Goal: Feedback & Contribution: Contribute content

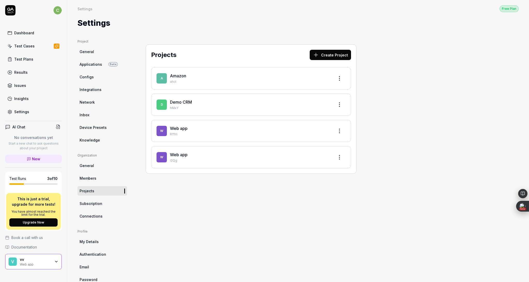
click at [105, 65] on link "Applications Beta" at bounding box center [102, 65] width 50 height 10
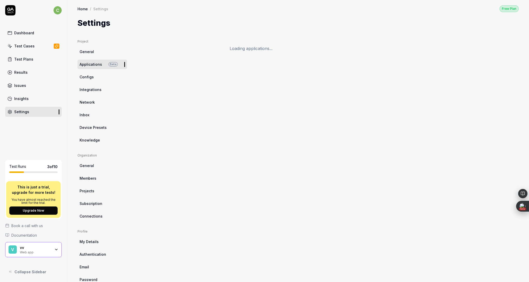
click at [105, 65] on link "Applications Beta" at bounding box center [102, 65] width 50 height 10
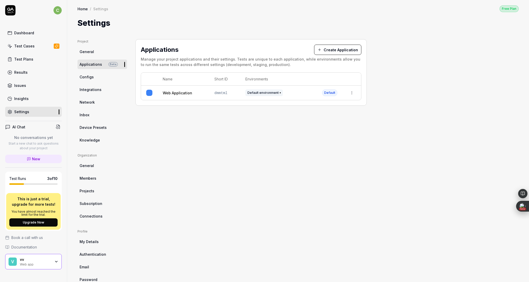
click at [93, 55] on link "General" at bounding box center [102, 52] width 50 height 10
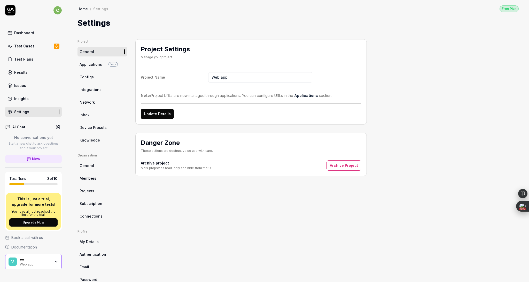
click at [95, 61] on link "Applications Beta" at bounding box center [102, 65] width 50 height 10
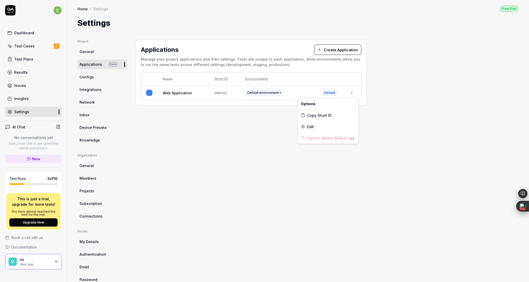
click at [351, 93] on html "c Dashboard Test Cases Test Plans Results Issues Insights Settings AI Chat No c…" at bounding box center [264, 141] width 529 height 282
click at [324, 125] on div "Edit" at bounding box center [328, 126] width 60 height 11
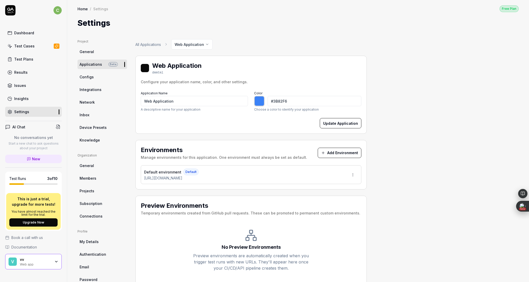
type input "*******"
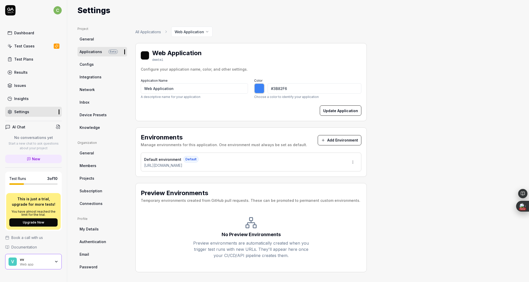
click at [94, 63] on link "Configs" at bounding box center [102, 65] width 50 height 10
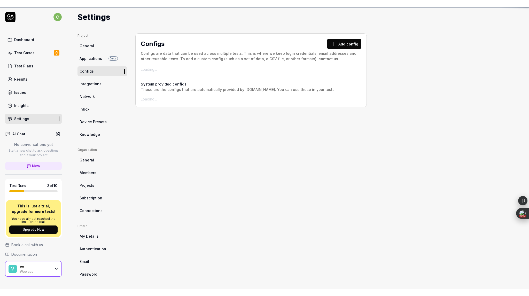
scroll to position [12, 0]
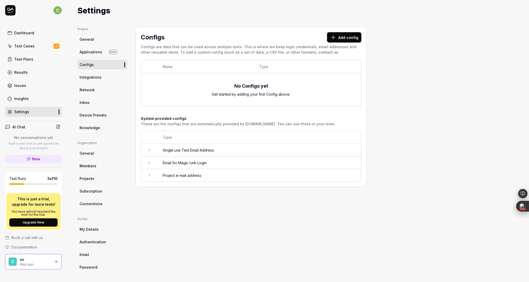
click at [93, 76] on span "Integrations" at bounding box center [91, 77] width 22 height 5
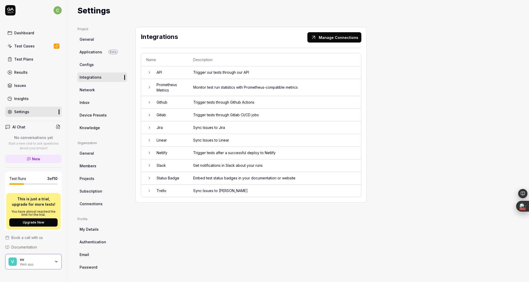
click at [93, 90] on span "Network" at bounding box center [87, 89] width 15 height 5
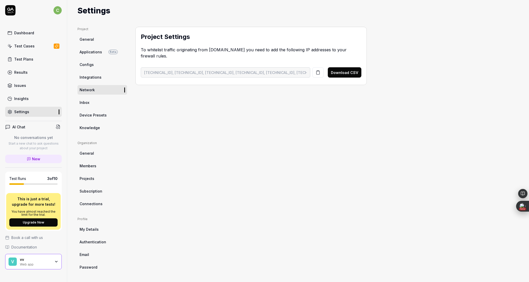
click at [93, 104] on link "Inbox" at bounding box center [102, 103] width 50 height 10
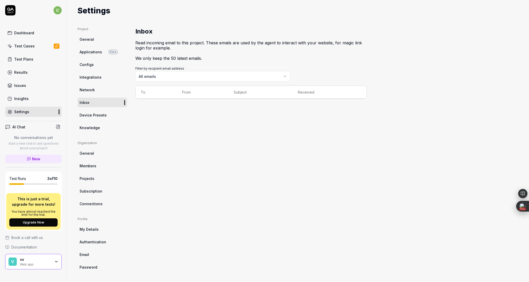
click at [93, 117] on span "Device Presets" at bounding box center [93, 115] width 27 height 5
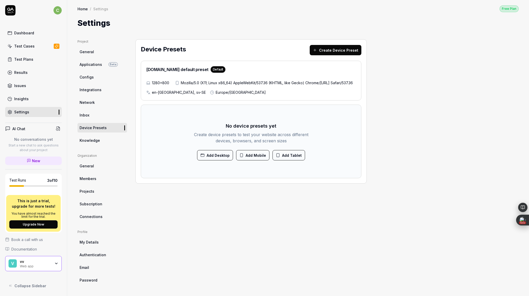
click at [99, 143] on link "Knowledge" at bounding box center [102, 141] width 50 height 10
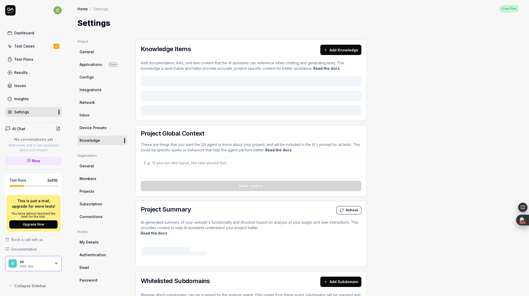
type textarea "*"
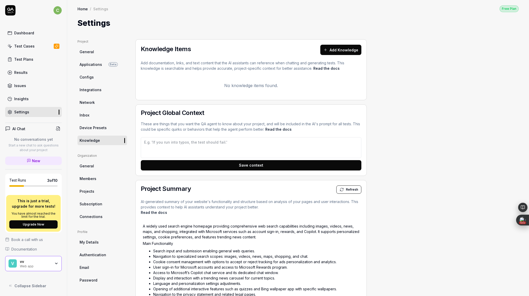
click at [329, 49] on button "Add Knowledge" at bounding box center [340, 50] width 41 height 10
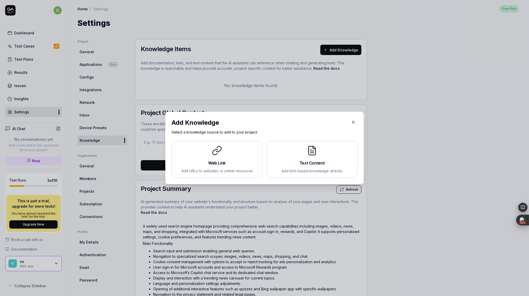
click at [352, 122] on icon "button" at bounding box center [353, 122] width 2 height 2
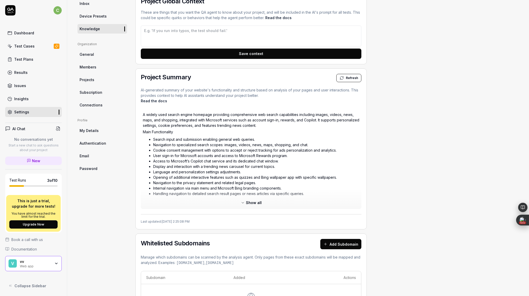
scroll to position [124, 0]
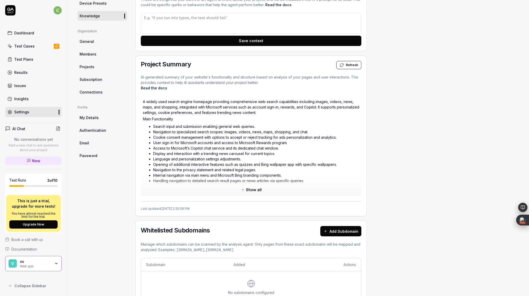
click at [262, 190] on button "Show all" at bounding box center [251, 190] width 27 height 8
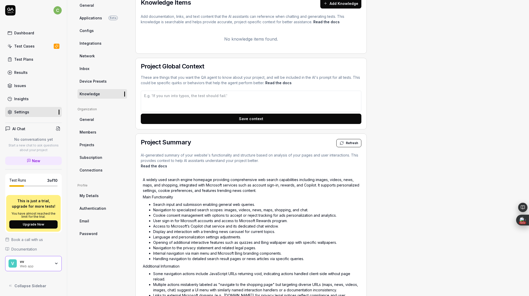
scroll to position [0, 0]
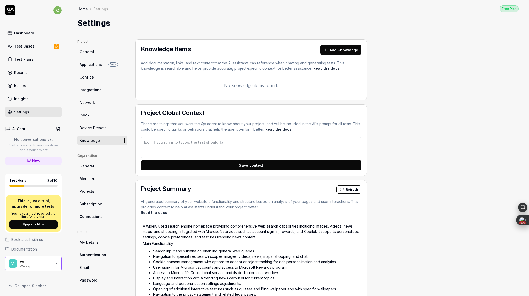
click at [101, 68] on link "Applications Beta" at bounding box center [102, 65] width 50 height 10
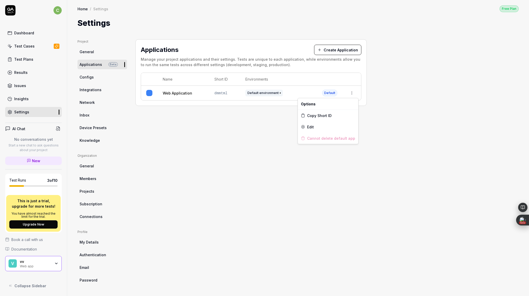
click at [353, 92] on html "c Dashboard Test Cases Test Plans Results Issues Insights Settings AI Chat No c…" at bounding box center [264, 148] width 529 height 296
click at [321, 127] on div "Edit" at bounding box center [328, 126] width 60 height 11
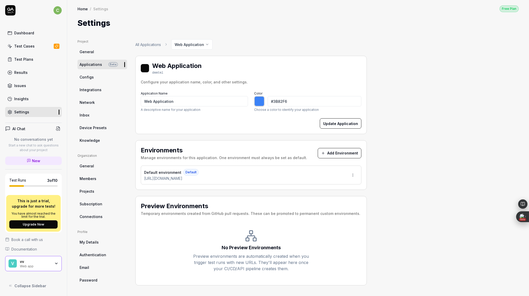
click at [190, 171] on span "Default" at bounding box center [190, 172] width 15 height 7
click at [328, 152] on button "Add Environment" at bounding box center [340, 153] width 44 height 10
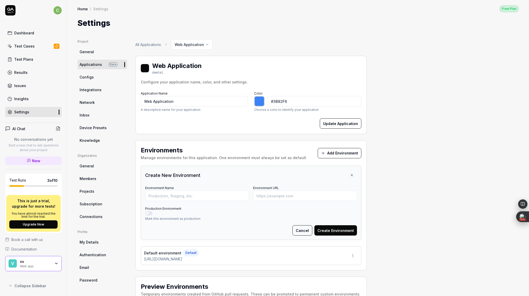
click at [150, 43] on link "All Applications" at bounding box center [148, 44] width 26 height 5
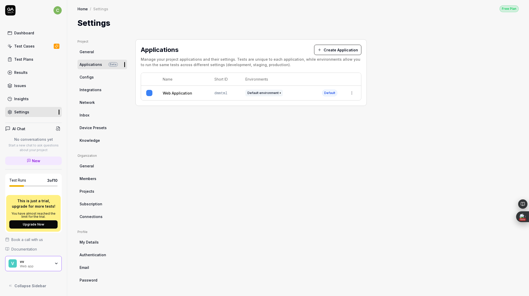
click at [340, 48] on button "Create Application" at bounding box center [337, 50] width 47 height 10
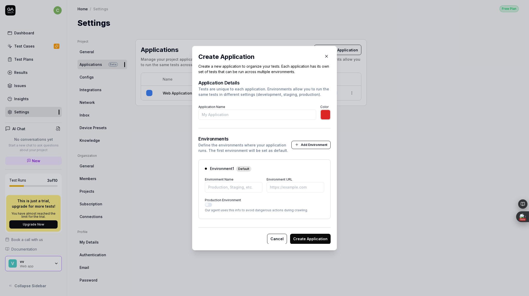
type input "A"
type input "*******"
type input "Amazon"
click at [229, 189] on input "Environment Name" at bounding box center [234, 187] width 58 height 10
type input "*******"
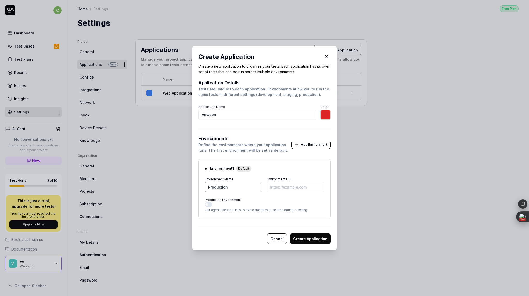
type input "Production"
type input "*******"
type input "[URL][DOMAIN_NAME]"
click at [208, 205] on button "Production Environment" at bounding box center [208, 204] width 7 height 4
click at [298, 241] on button "Create Application" at bounding box center [310, 238] width 41 height 10
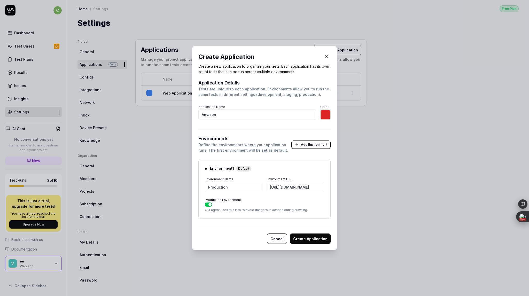
type input "*******"
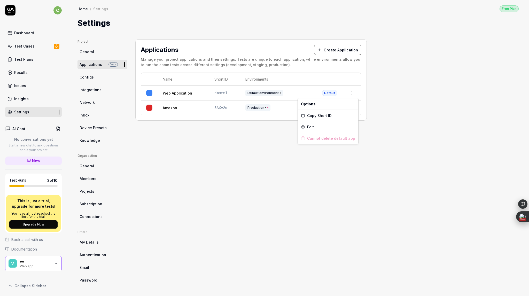
click at [351, 93] on html "c Dashboard Test Cases Test Plans Results Issues Insights Settings AI Chat No c…" at bounding box center [264, 148] width 529 height 296
click at [323, 127] on div "Edit" at bounding box center [328, 126] width 60 height 11
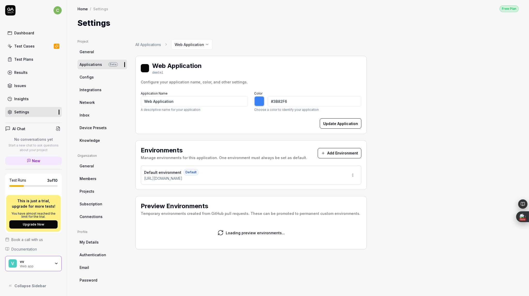
type input "*******"
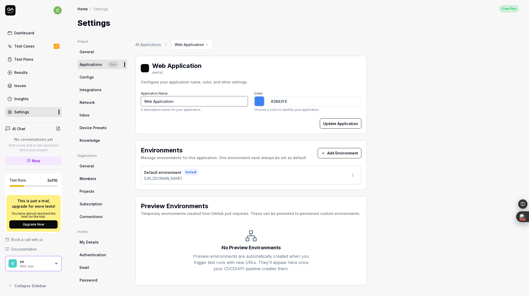
click at [193, 100] on input "Web Application" at bounding box center [194, 101] width 107 height 10
type input "B"
type input "*******"
type input "Bing"
type input "*******"
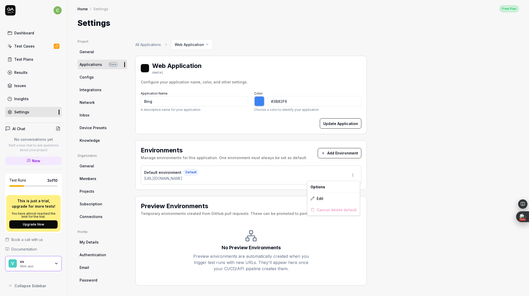
click at [351, 175] on html "c Dashboard Test Cases Test Plans Results Issues Insights Settings AI Chat No c…" at bounding box center [264, 148] width 529 height 296
click at [331, 198] on div "Edit" at bounding box center [333, 198] width 52 height 11
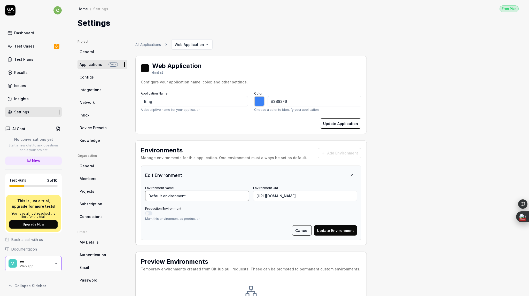
click at [210, 196] on input "Default environment" at bounding box center [197, 196] width 104 height 10
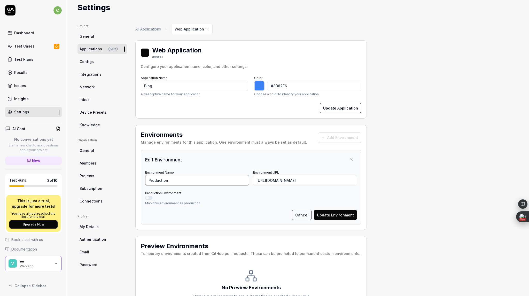
scroll to position [16, 0]
type input "Production"
click at [147, 198] on button "Production Environment" at bounding box center [148, 197] width 7 height 4
click at [325, 213] on button "Update Environment" at bounding box center [335, 214] width 43 height 10
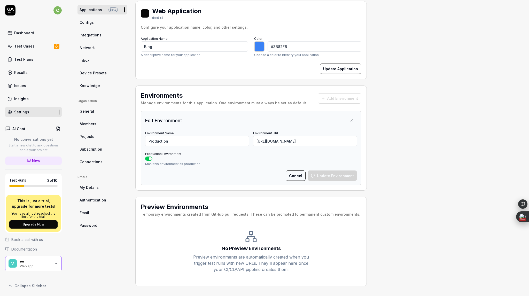
type input "*******"
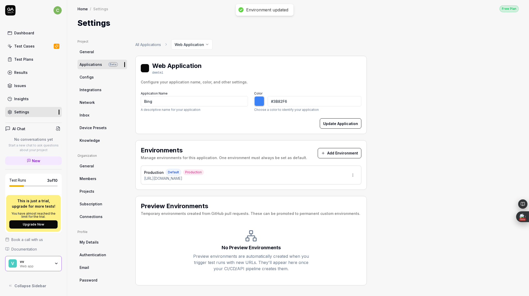
scroll to position [0, 0]
click at [100, 63] on span "Applications" at bounding box center [91, 64] width 22 height 5
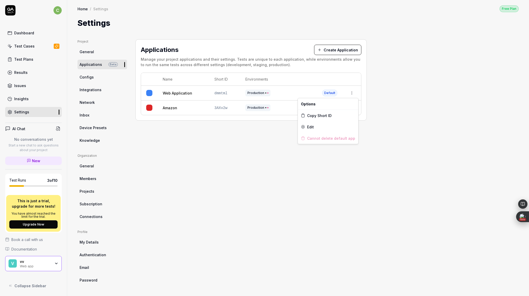
click at [353, 94] on html "c Dashboard Test Cases Test Plans Results Issues Insights Settings AI Chat No c…" at bounding box center [264, 148] width 529 height 296
click at [322, 128] on div "Edit" at bounding box center [328, 126] width 60 height 11
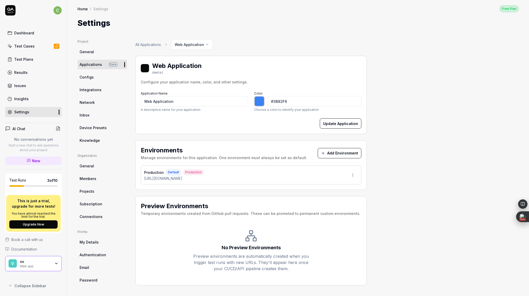
type input "*******"
click at [201, 98] on input "Web Application" at bounding box center [194, 101] width 107 height 10
type input "B"
type input "*******"
type input "Bing"
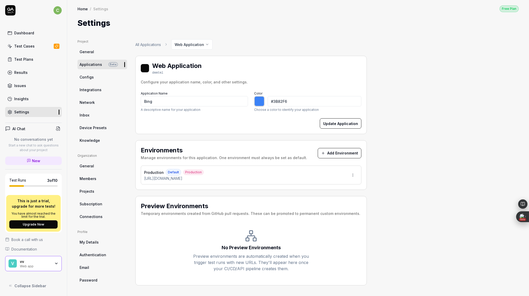
click at [333, 124] on button "Update Application" at bounding box center [341, 123] width 42 height 10
type input "*******"
click at [147, 46] on link "All Applications" at bounding box center [148, 44] width 26 height 5
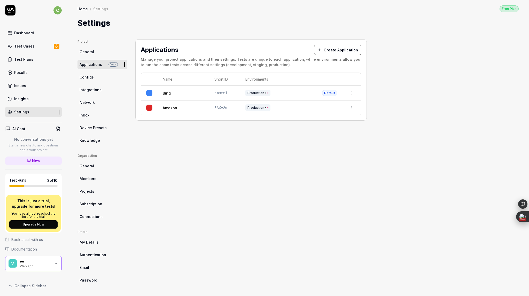
click at [100, 191] on link "Projects" at bounding box center [102, 191] width 50 height 10
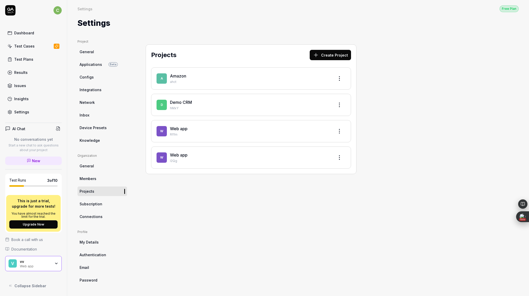
click at [117, 138] on link "Knowledge" at bounding box center [102, 141] width 50 height 10
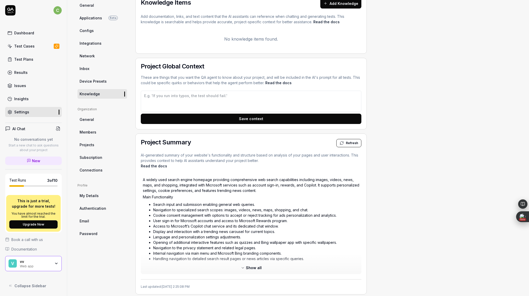
scroll to position [48, 0]
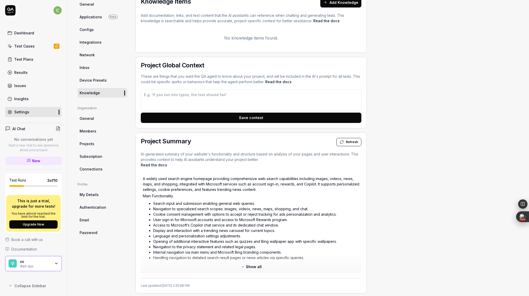
click at [346, 142] on span "Refresh" at bounding box center [352, 142] width 12 height 5
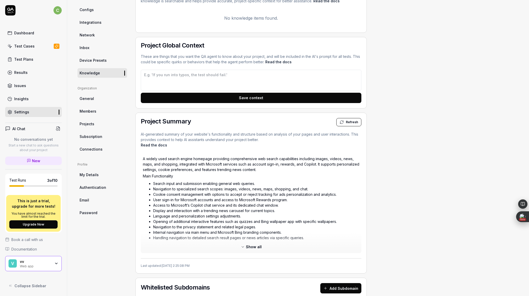
scroll to position [67, 0]
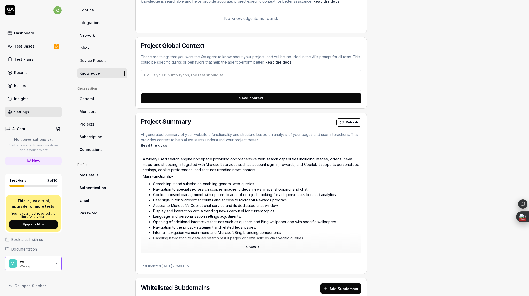
click at [99, 115] on link "Members" at bounding box center [102, 112] width 50 height 10
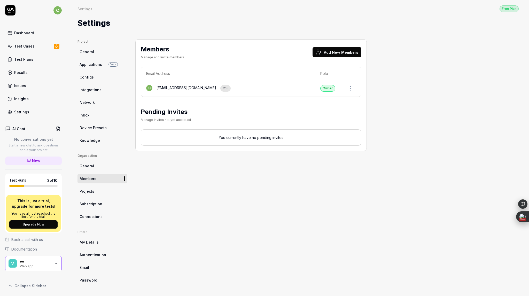
click at [94, 269] on link "Email" at bounding box center [102, 268] width 50 height 10
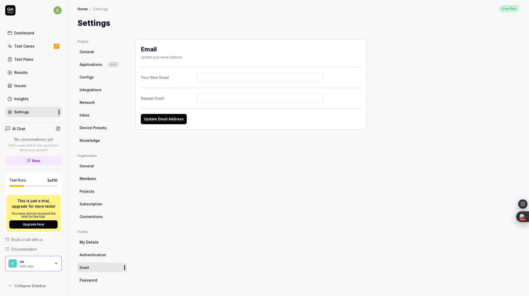
click at [92, 242] on span "My Details" at bounding box center [89, 241] width 19 height 5
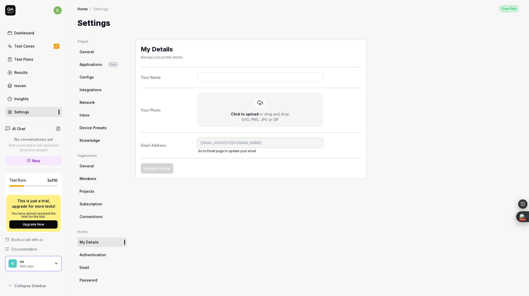
click at [32, 100] on link "Insights" at bounding box center [33, 99] width 57 height 10
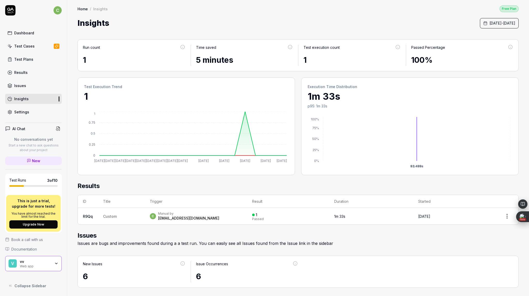
click at [30, 87] on link "Issues" at bounding box center [33, 86] width 57 height 10
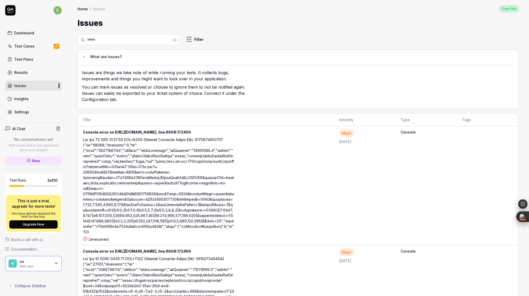
click at [40, 74] on link "Results" at bounding box center [33, 72] width 57 height 10
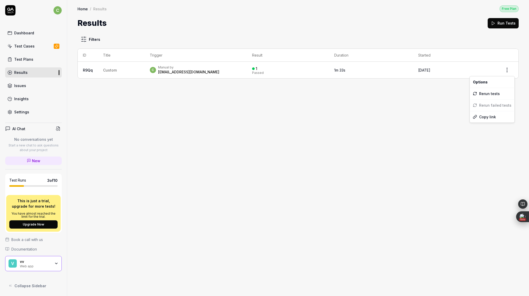
click at [509, 69] on html "c Dashboard Test Cases Test Plans Results Issues Insights Settings AI Chat No c…" at bounding box center [264, 148] width 529 height 296
click at [30, 59] on html "c Dashboard Test Cases Test Plans Results Issues Insights Settings AI Chat No c…" at bounding box center [264, 148] width 529 height 296
click at [30, 59] on div "Test Plans" at bounding box center [23, 59] width 19 height 5
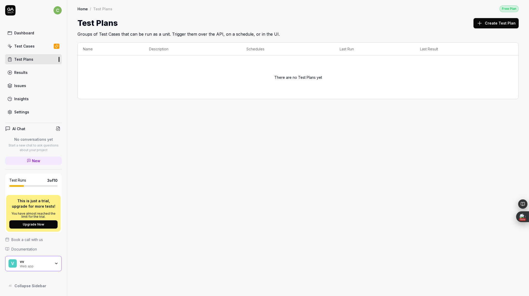
click at [29, 44] on div "Test Cases" at bounding box center [24, 45] width 20 height 5
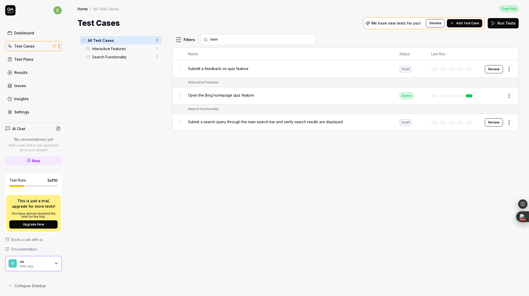
click at [222, 122] on span "Submit a search query through the main search bar and verify search results are…" at bounding box center [265, 121] width 155 height 5
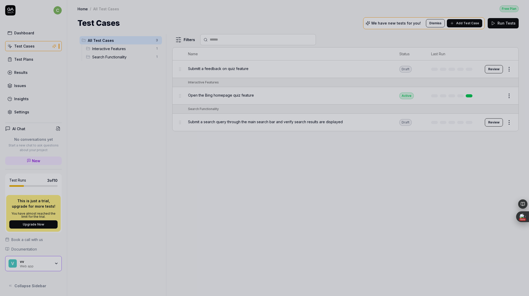
click at [316, 176] on div at bounding box center [264, 148] width 529 height 296
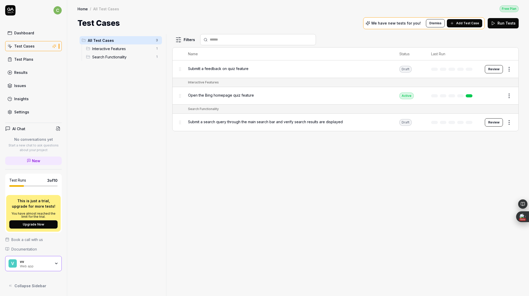
click at [27, 33] on div "Dashboard" at bounding box center [24, 32] width 20 height 5
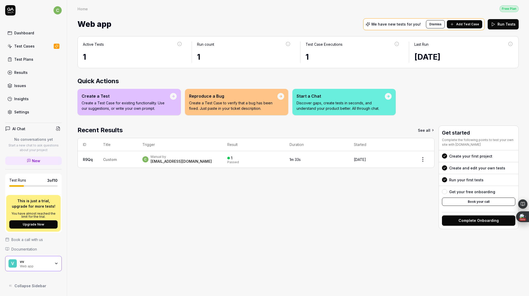
click at [57, 264] on icon "button" at bounding box center [56, 263] width 4 height 4
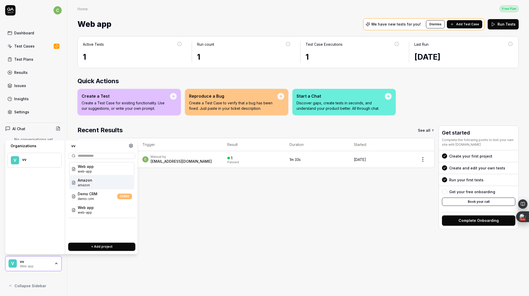
click at [87, 182] on span "Amazon" at bounding box center [85, 179] width 14 height 5
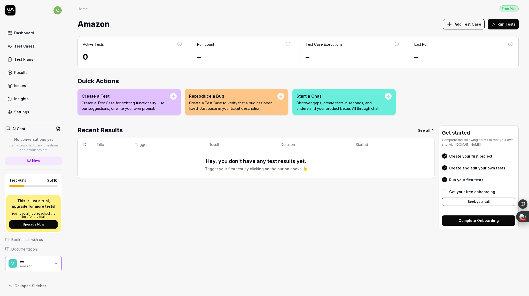
click at [52, 264] on div "vv Amazon" at bounding box center [37, 263] width 34 height 9
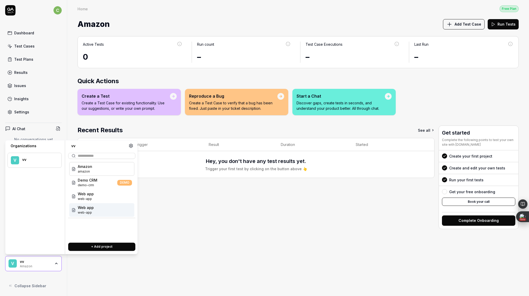
click at [86, 212] on span "web-app" at bounding box center [86, 212] width 16 height 5
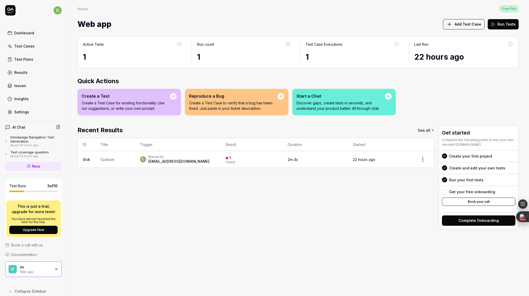
click at [153, 159] on div "chenwei_018@outlook.com" at bounding box center [178, 161] width 61 height 5
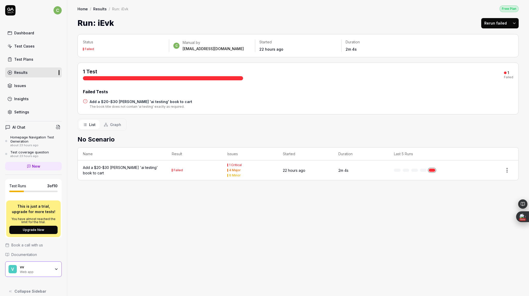
click at [144, 167] on div "Add a $20-$30 paparback 'ai testing' book to cart" at bounding box center [122, 170] width 78 height 11
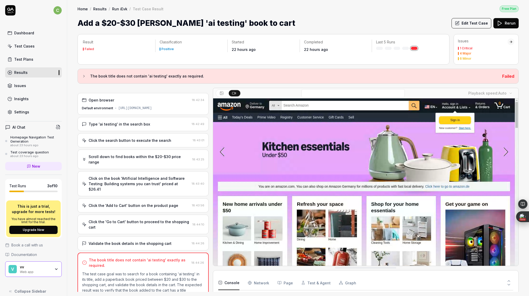
click at [154, 23] on h1 "Add a $20-$30 paparback 'ai testing' book to cart" at bounding box center [186, 23] width 218 height 12
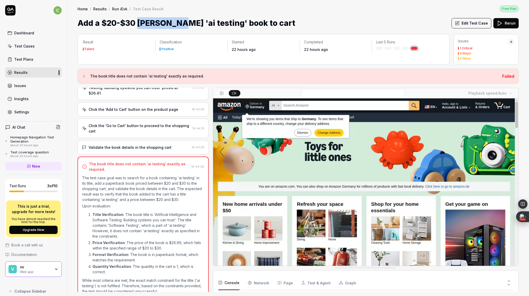
click at [154, 23] on h1 "Add a $20-$30 paparback 'ai testing' book to cart" at bounding box center [186, 23] width 218 height 12
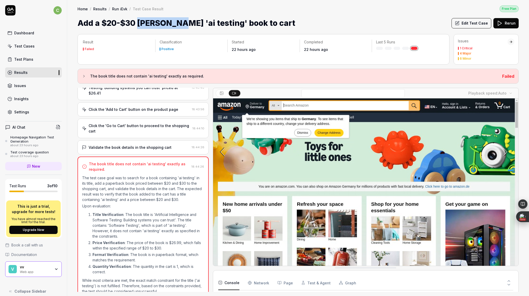
scroll to position [92, 0]
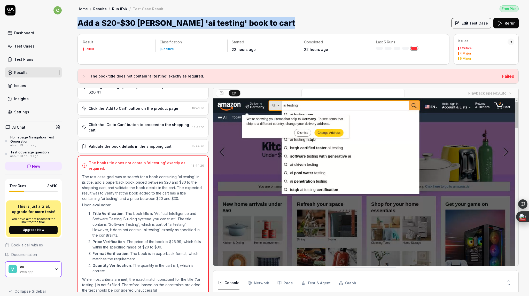
click at [154, 23] on h1 "Add a $20-$30 paparback 'ai testing' book to cart" at bounding box center [186, 23] width 218 height 12
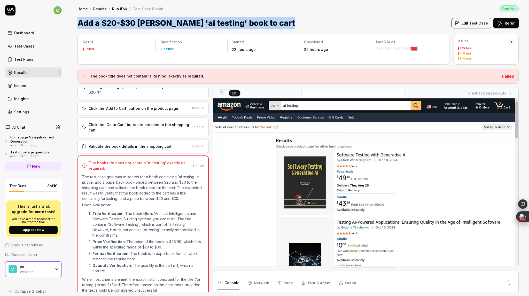
copy h1 "Add a $20-$30 paparback 'ai testing' book to cart"
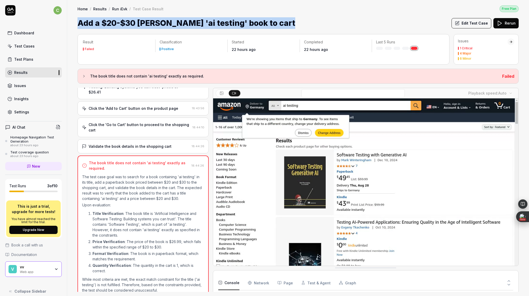
scroll to position [283, 0]
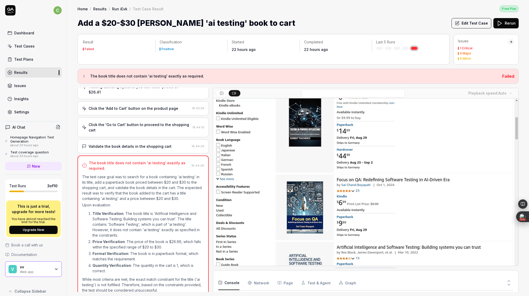
click at [176, 4] on div "Home / Results / Run iEvk / Test Case Result Free Plan Home / Results / Run iEv…" at bounding box center [298, 14] width 462 height 29
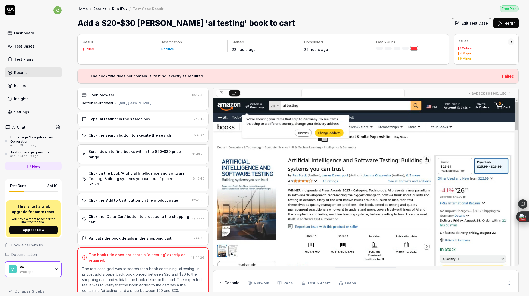
click at [85, 75] on icon at bounding box center [84, 76] width 4 height 4
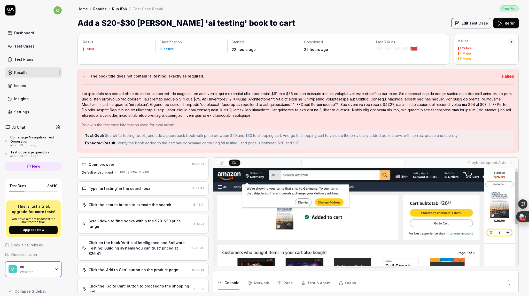
click at [128, 188] on div "Type 'ai testing' in the search box" at bounding box center [119, 188] width 61 height 5
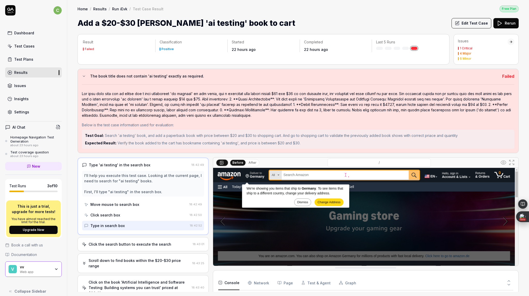
scroll to position [22, 0]
click at [84, 75] on icon at bounding box center [84, 76] width 4 height 4
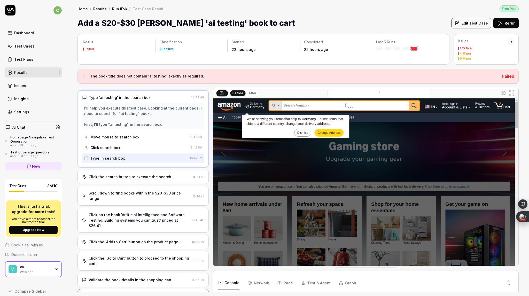
scroll to position [32, 0]
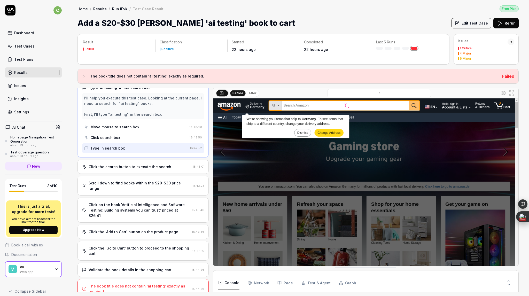
click at [149, 169] on div "Click the search button to execute the search 18:43:01" at bounding box center [142, 167] width 131 height 14
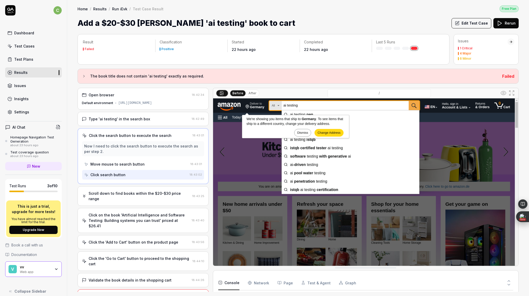
scroll to position [10, 0]
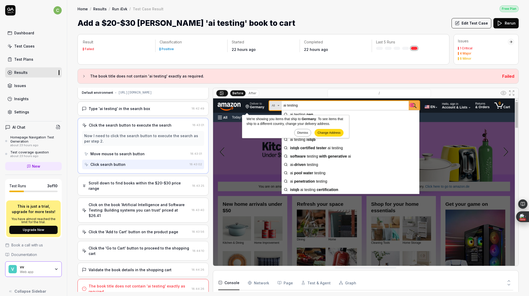
click at [143, 186] on div "Scroll down to find books within the $20-$30 price range" at bounding box center [139, 185] width 101 height 11
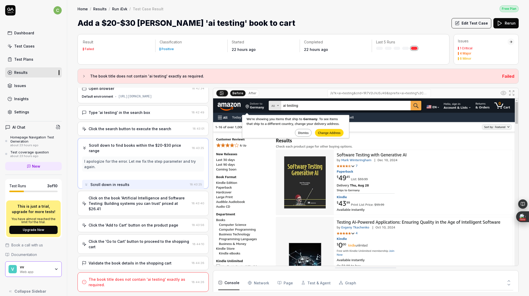
scroll to position [0, 0]
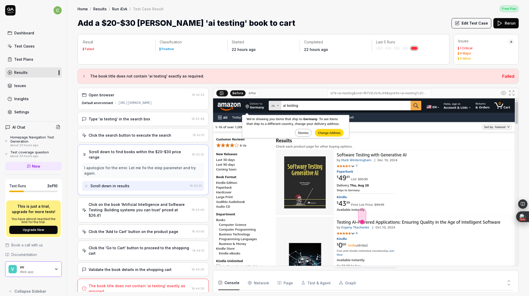
click at [142, 202] on div "Click on the book 'Artificial Intelligence and Software Testing: Building syste…" at bounding box center [139, 210] width 101 height 16
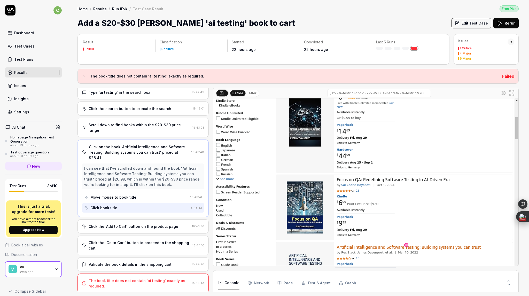
scroll to position [21, 0]
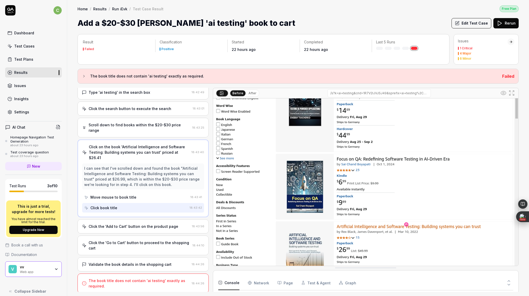
click at [164, 224] on div "Click the 'Add to Cart' button on the product page" at bounding box center [134, 226] width 90 height 5
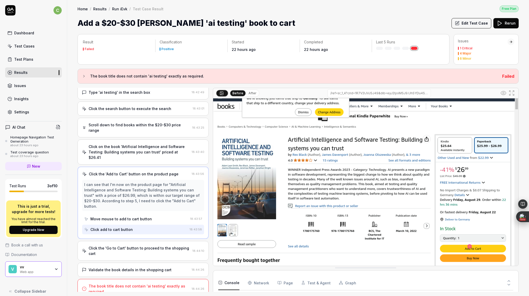
click at [154, 245] on div "Click the 'Go to Cart' button to proceed to the shopping cart" at bounding box center [140, 250] width 102 height 11
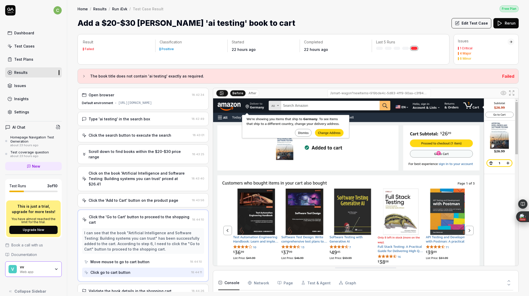
scroll to position [21, 0]
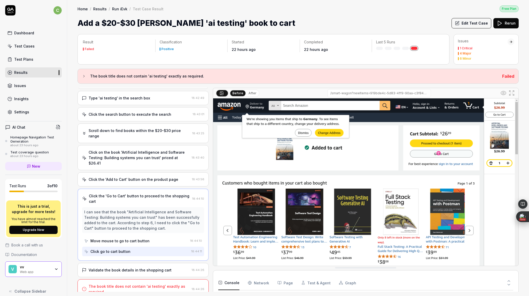
click at [146, 267] on div "Validate the book details in the shopping cart" at bounding box center [130, 269] width 83 height 5
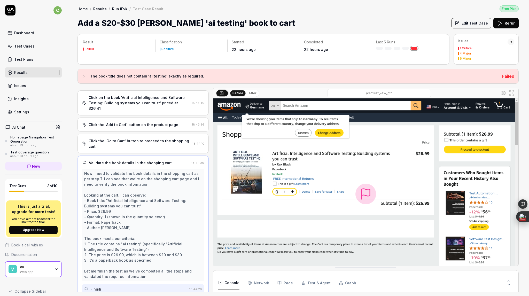
scroll to position [97, 0]
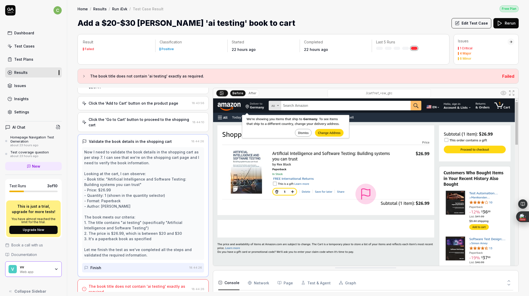
click at [147, 284] on div "The book title does not contain 'ai testing' exactly as required." at bounding box center [139, 289] width 101 height 11
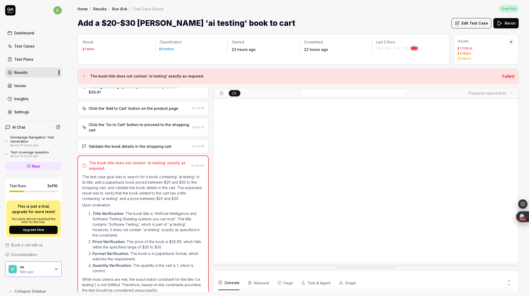
scroll to position [0, 0]
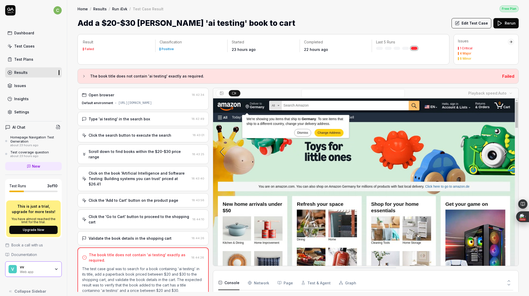
click at [481, 19] on button "Edit Test Case" at bounding box center [471, 23] width 40 height 10
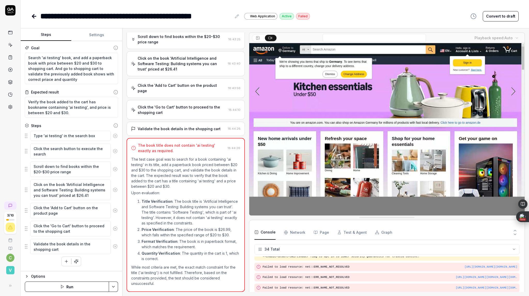
scroll to position [64, 0]
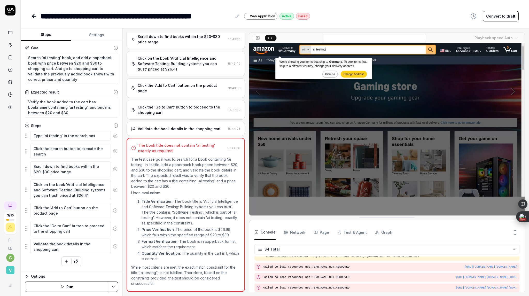
click at [462, 32] on div "Open browser 18:42:34 Default environment https://www.amazon.com Type 'ai testi…" at bounding box center [325, 162] width 406 height 268
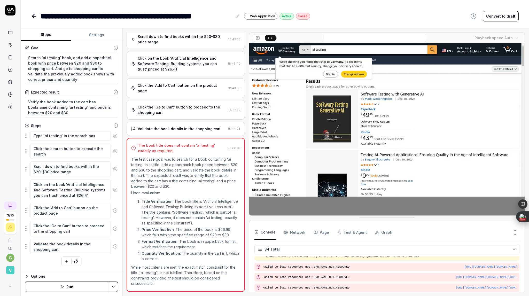
click at [495, 14] on button "Convert to draft" at bounding box center [501, 16] width 36 height 10
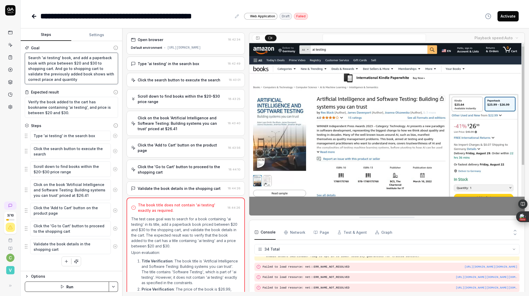
click at [72, 68] on textarea "Search 'ai testing' book, and add a paperback book with price between $20 and $…" at bounding box center [71, 69] width 93 height 32
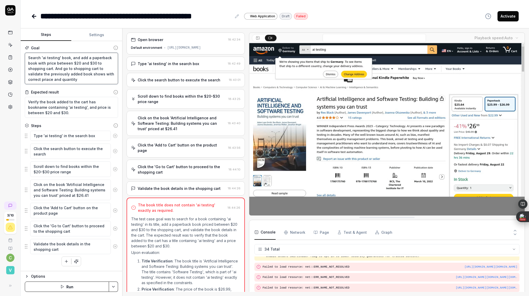
click at [72, 68] on textarea "Search 'ai testing' book, and add a paperback book with price between $20 and $…" at bounding box center [71, 69] width 93 height 32
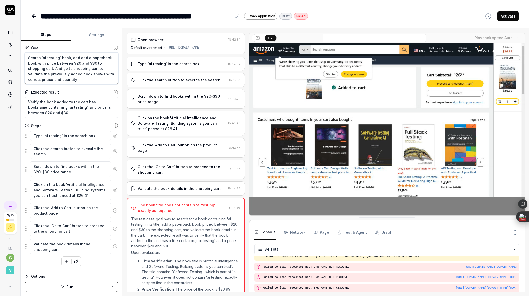
click at [72, 68] on textarea "Search 'ai testing' book, and add a paperback book with price between $20 and $…" at bounding box center [71, 69] width 93 height 32
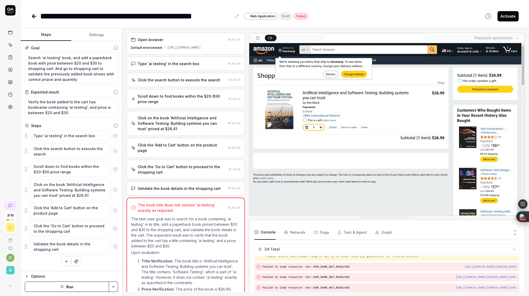
click at [338, 3] on div "**********" at bounding box center [275, 11] width 508 height 22
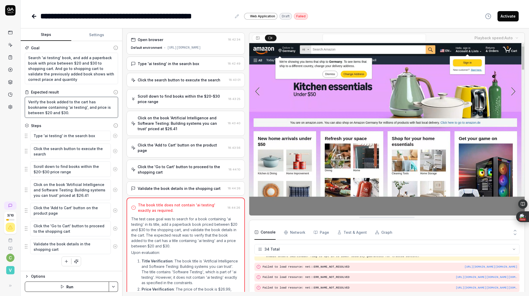
click at [54, 107] on textarea "Verify the book added to the cart has bookname containing 'ai testing', and pri…" at bounding box center [71, 107] width 93 height 21
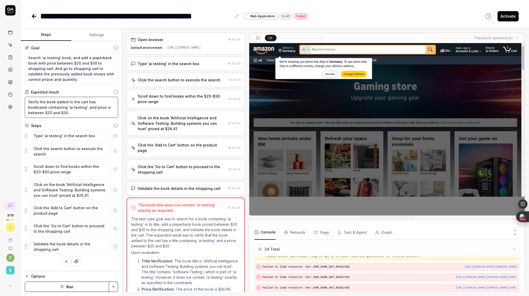
click at [54, 107] on textarea "Verify the book added to the cart has bookname containing 'ai testing', and pri…" at bounding box center [71, 107] width 93 height 21
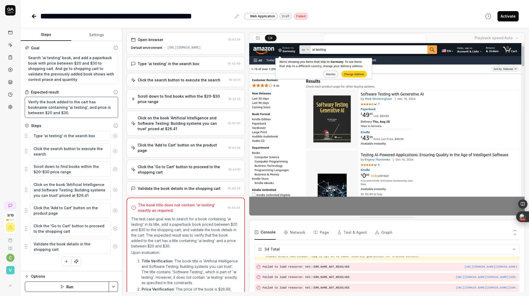
click at [54, 107] on textarea "Verify the book added to the cart has bookname containing 'ai testing', and pri…" at bounding box center [71, 107] width 93 height 21
type textarea "*"
